Goal: Task Accomplishment & Management: Use online tool/utility

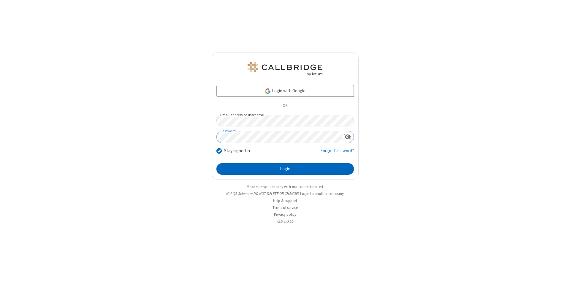
click at [285, 169] on button "Login" at bounding box center [286, 169] width 138 height 12
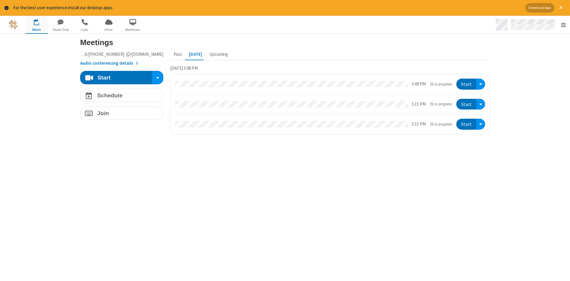
click at [564, 25] on span "Open menu" at bounding box center [563, 25] width 5 height 6
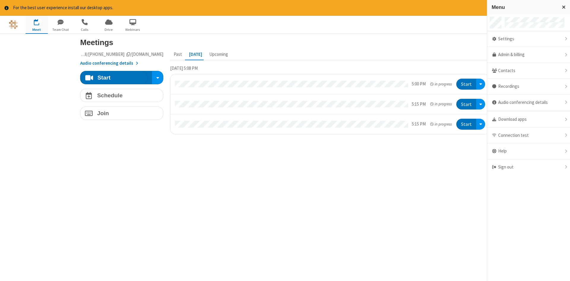
click at [37, 24] on span "button" at bounding box center [37, 22] width 22 height 10
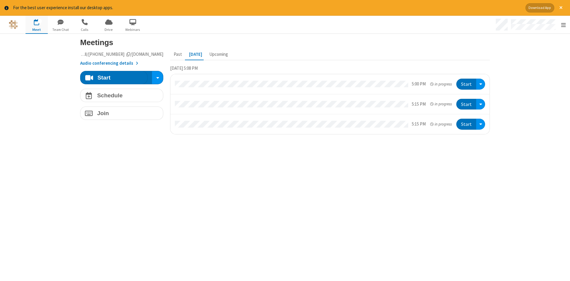
click at [37, 24] on span "button" at bounding box center [37, 22] width 22 height 10
click at [122, 95] on h4 "Schedule" at bounding box center [110, 96] width 26 height 6
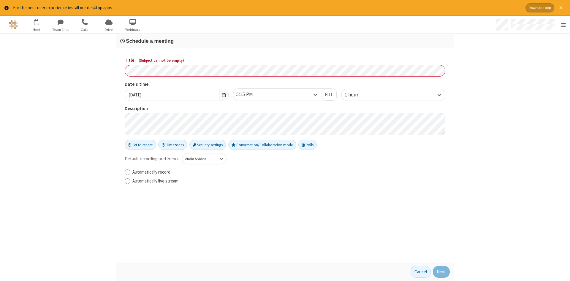
click at [285, 41] on h3 "Schedule a meeting" at bounding box center [285, 41] width 330 height 6
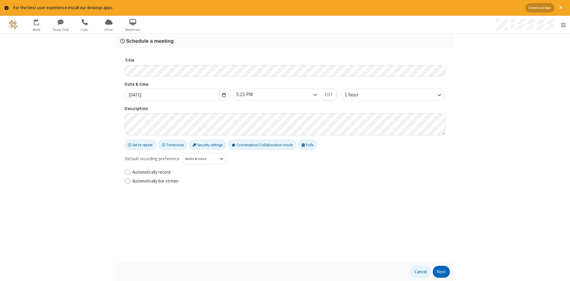
click at [442, 272] on button "Next" at bounding box center [441, 272] width 17 height 12
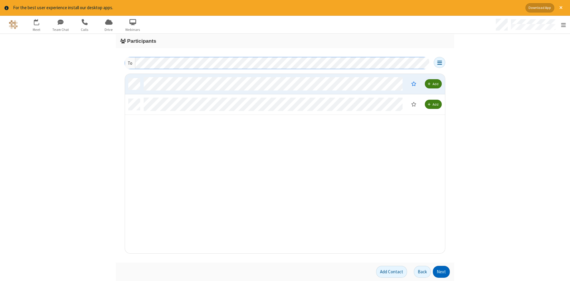
click at [442, 272] on button "Next" at bounding box center [441, 272] width 17 height 12
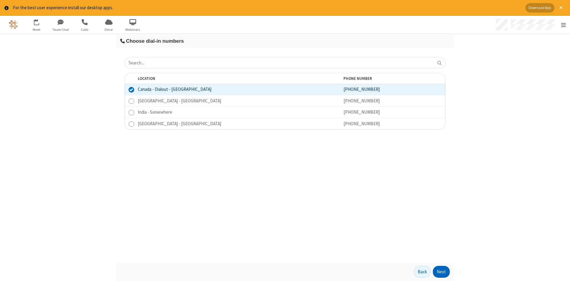
click at [442, 272] on button "Next" at bounding box center [441, 272] width 17 height 12
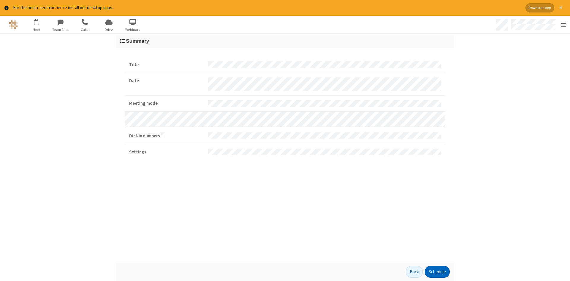
click at [437, 272] on button "Schedule" at bounding box center [437, 272] width 25 height 12
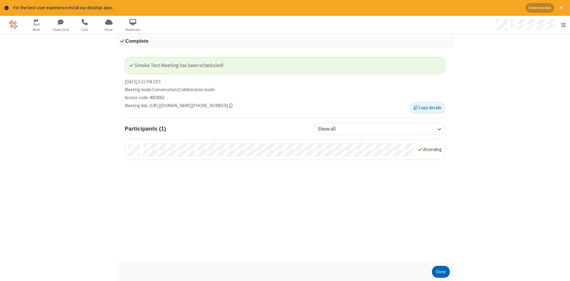
click at [441, 272] on button "Done" at bounding box center [441, 272] width 18 height 12
